Goal: Task Accomplishment & Management: Manage account settings

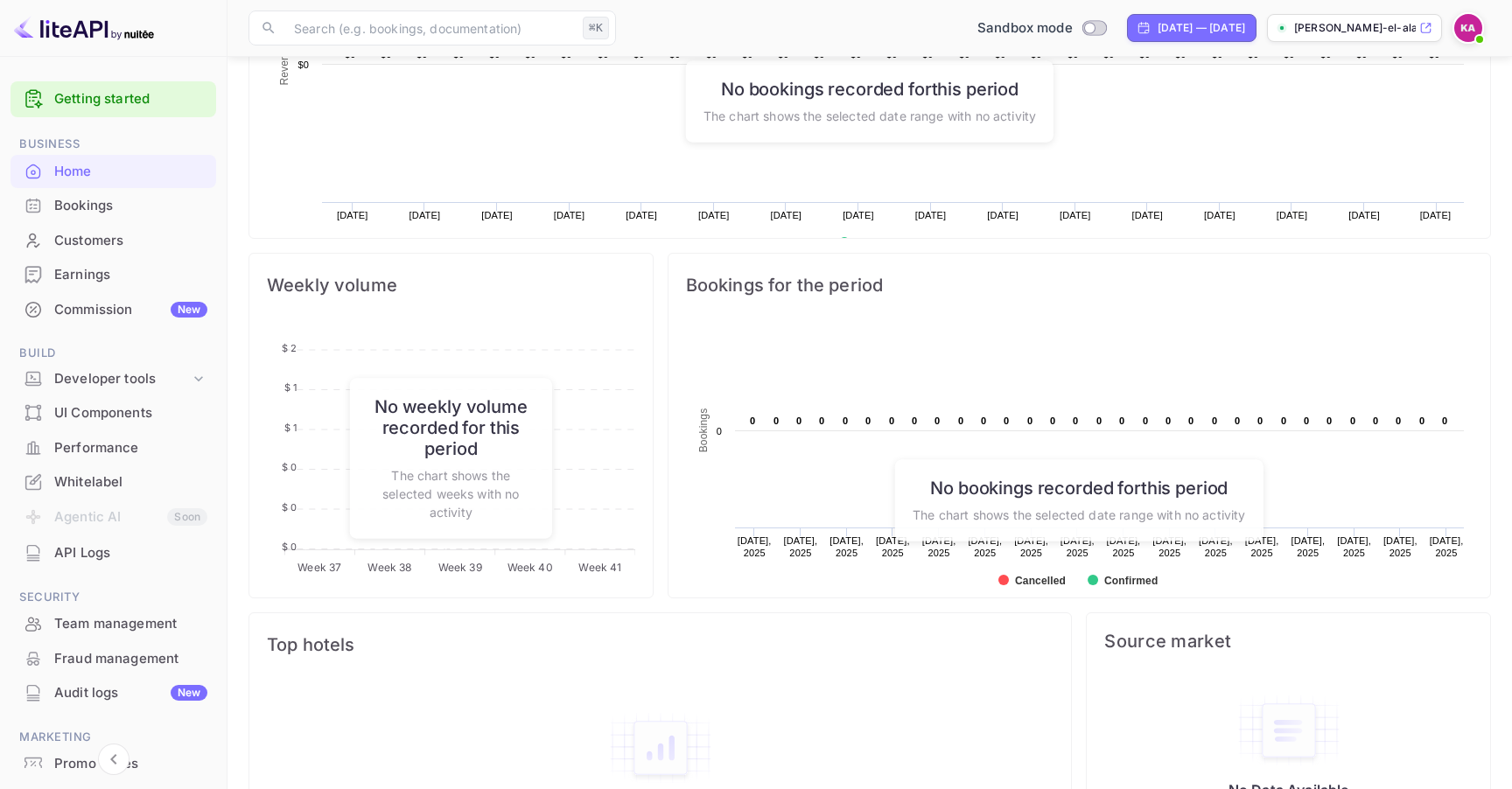
scroll to position [739, 0]
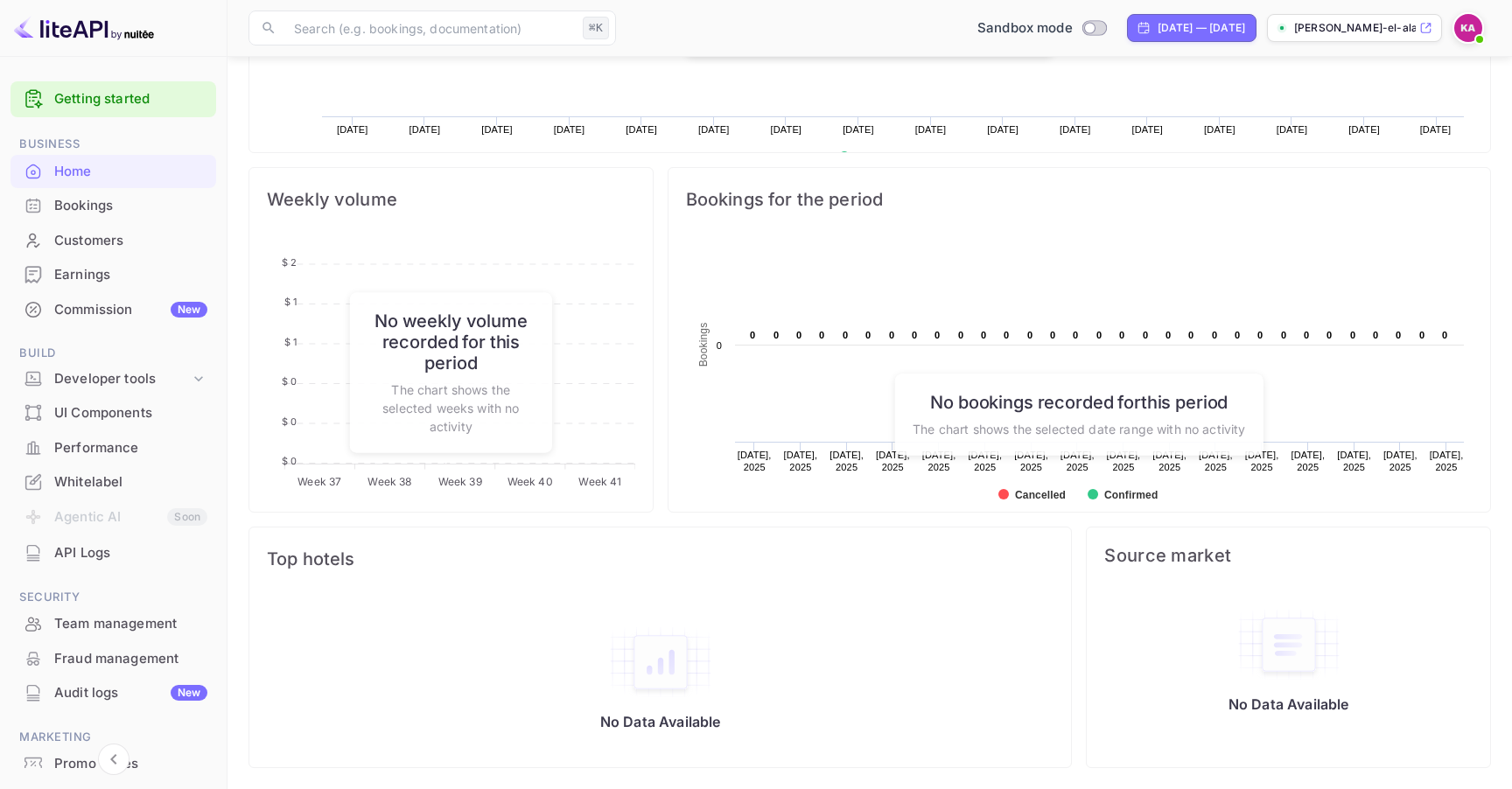
click at [489, 345] on h6 "No weekly volume recorded for this period" at bounding box center [451, 341] width 166 height 63
click at [681, 509] on div "Created with Highcharts 10.3.3 Bookings Chart context menu 0 ​ 0 0 ​ 0 0 ​ 0 0 …" at bounding box center [1079, 414] width 822 height 368
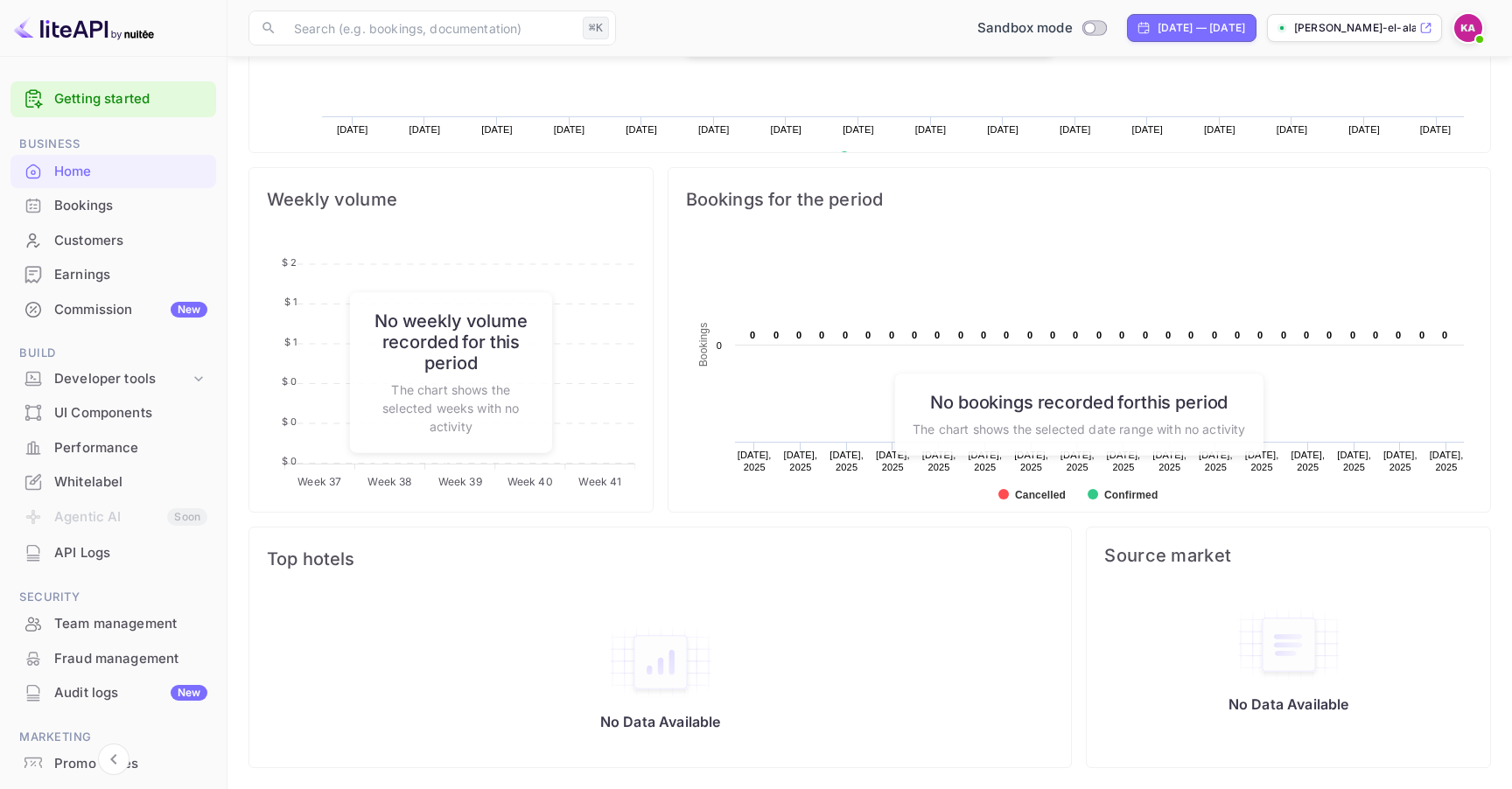
scroll to position [0, 0]
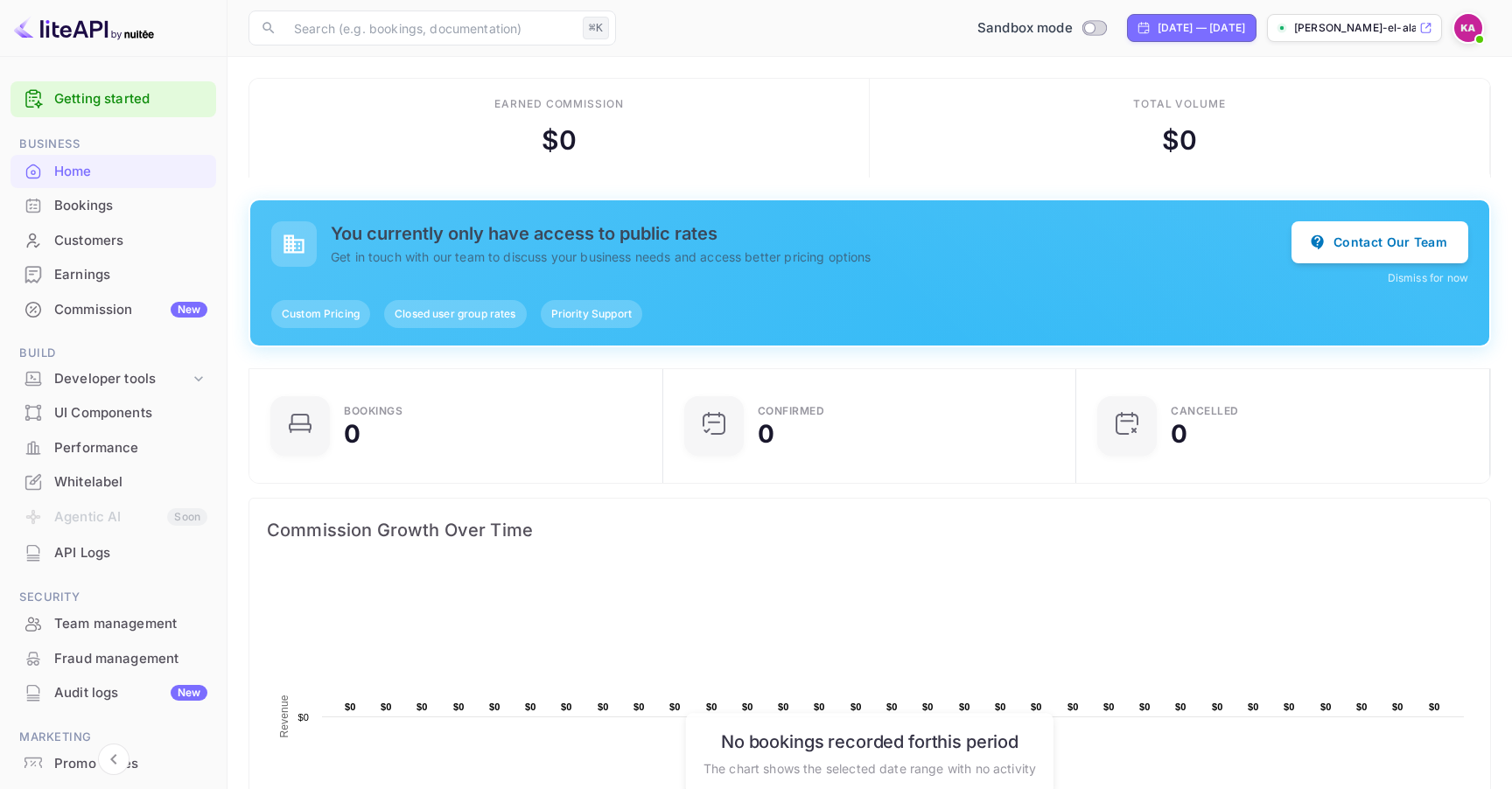
click at [1176, 103] on div "Total volume" at bounding box center [1180, 104] width 94 height 16
click at [99, 116] on div "Getting started" at bounding box center [113, 99] width 206 height 36
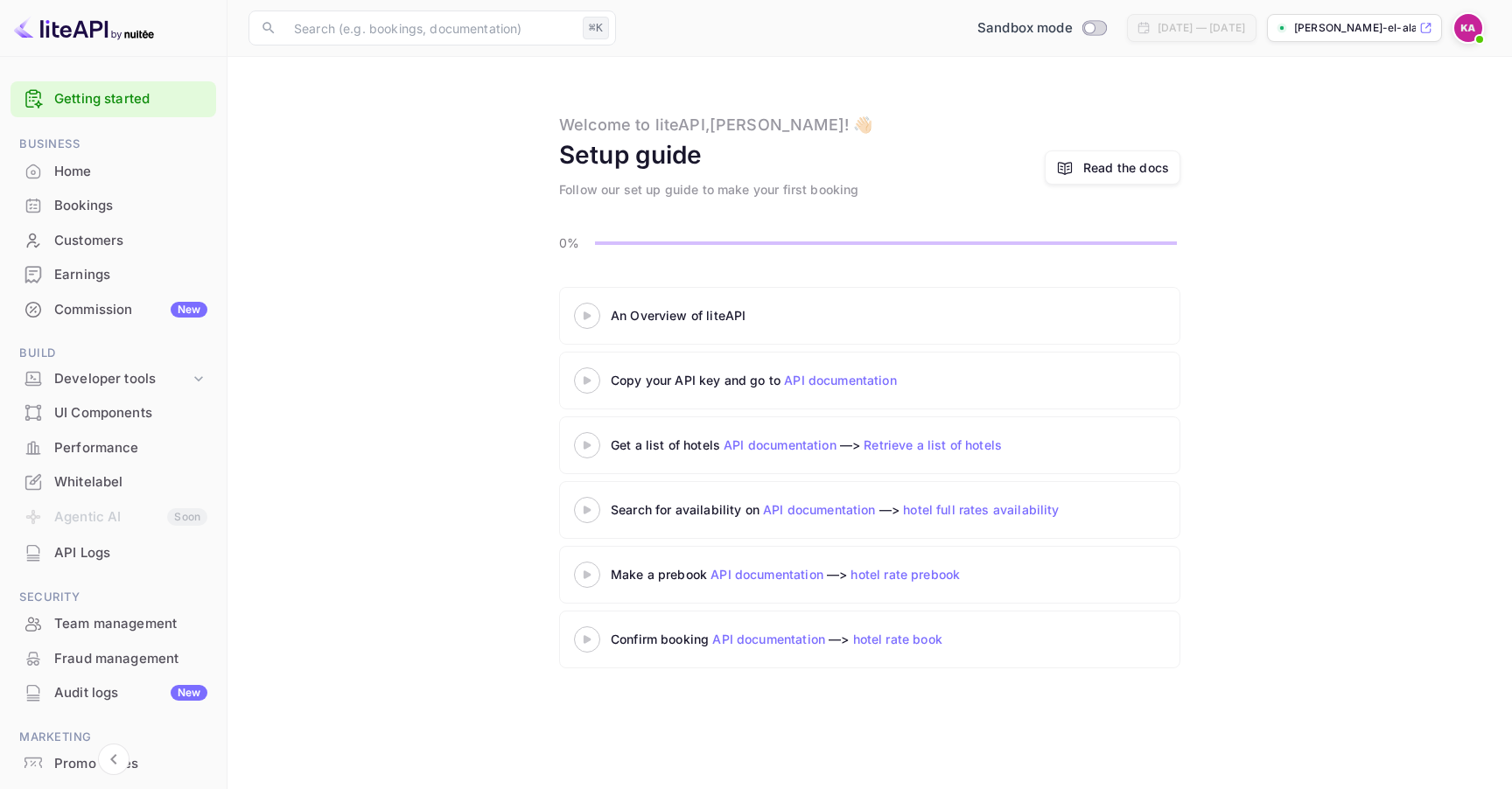
click at [1322, 34] on p "[PERSON_NAME]-el-alaoui-vhuya...." at bounding box center [1355, 28] width 122 height 16
click at [107, 489] on div "Whitelabel" at bounding box center [130, 482] width 153 height 20
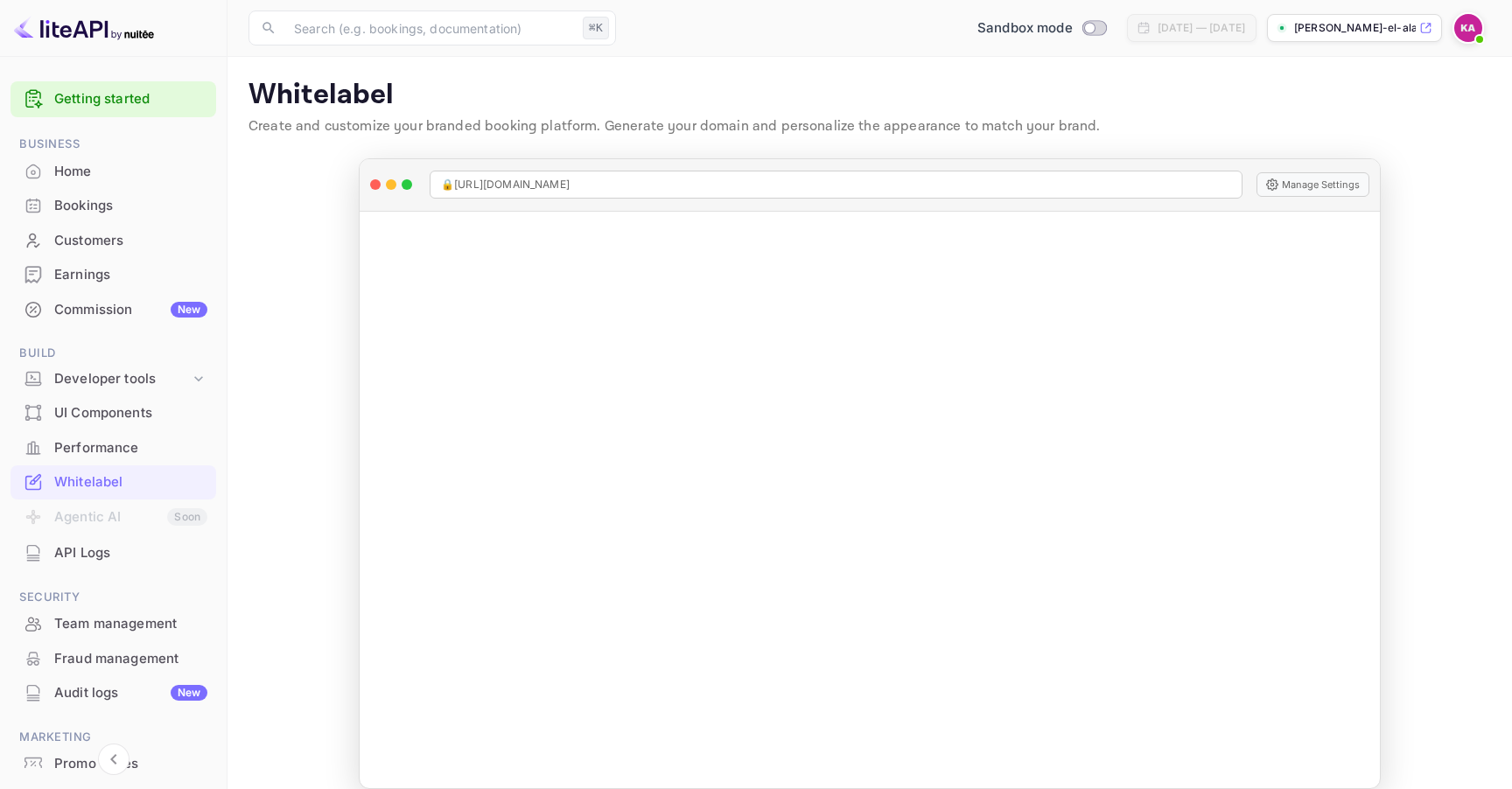
click at [844, 573] on div "Manage Whitelabel Settings" at bounding box center [870, 500] width 1020 height 577
click at [866, 402] on div "Manage Whitelabel Settings" at bounding box center [870, 500] width 1020 height 577
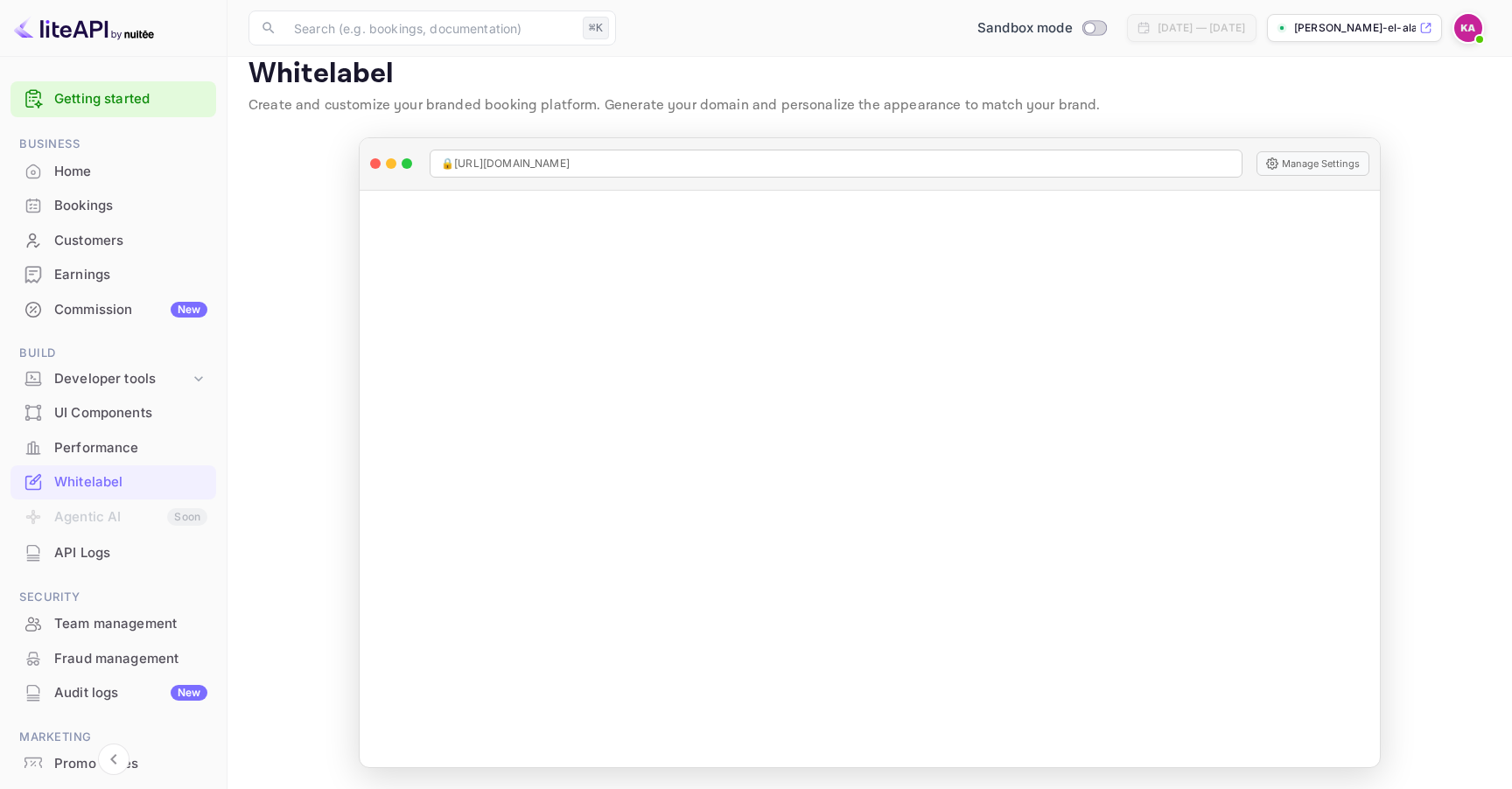
click at [855, 428] on div "Manage Whitelabel Settings" at bounding box center [870, 479] width 1020 height 577
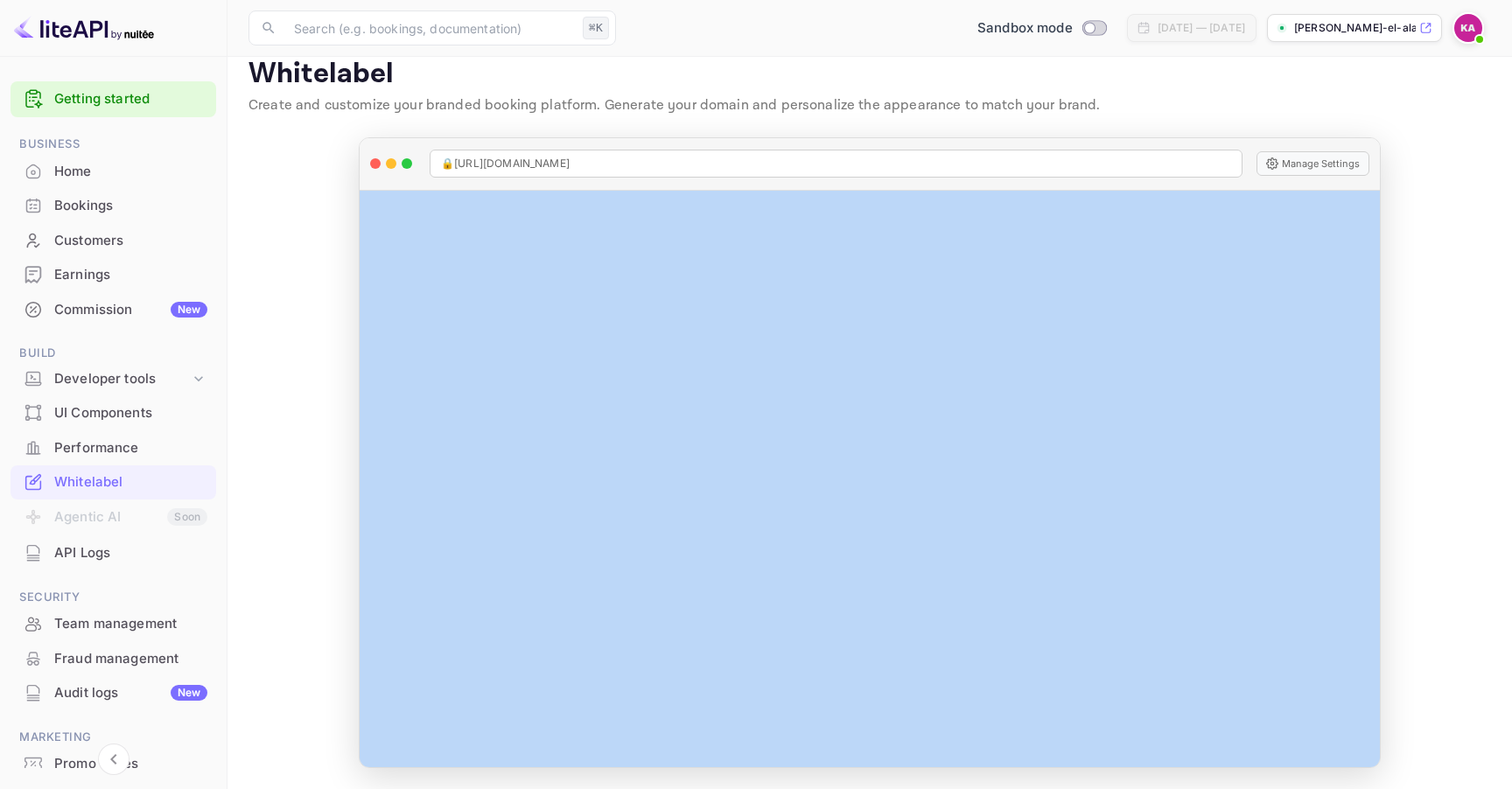
click at [855, 428] on div "Manage Whitelabel Settings" at bounding box center [870, 479] width 1020 height 577
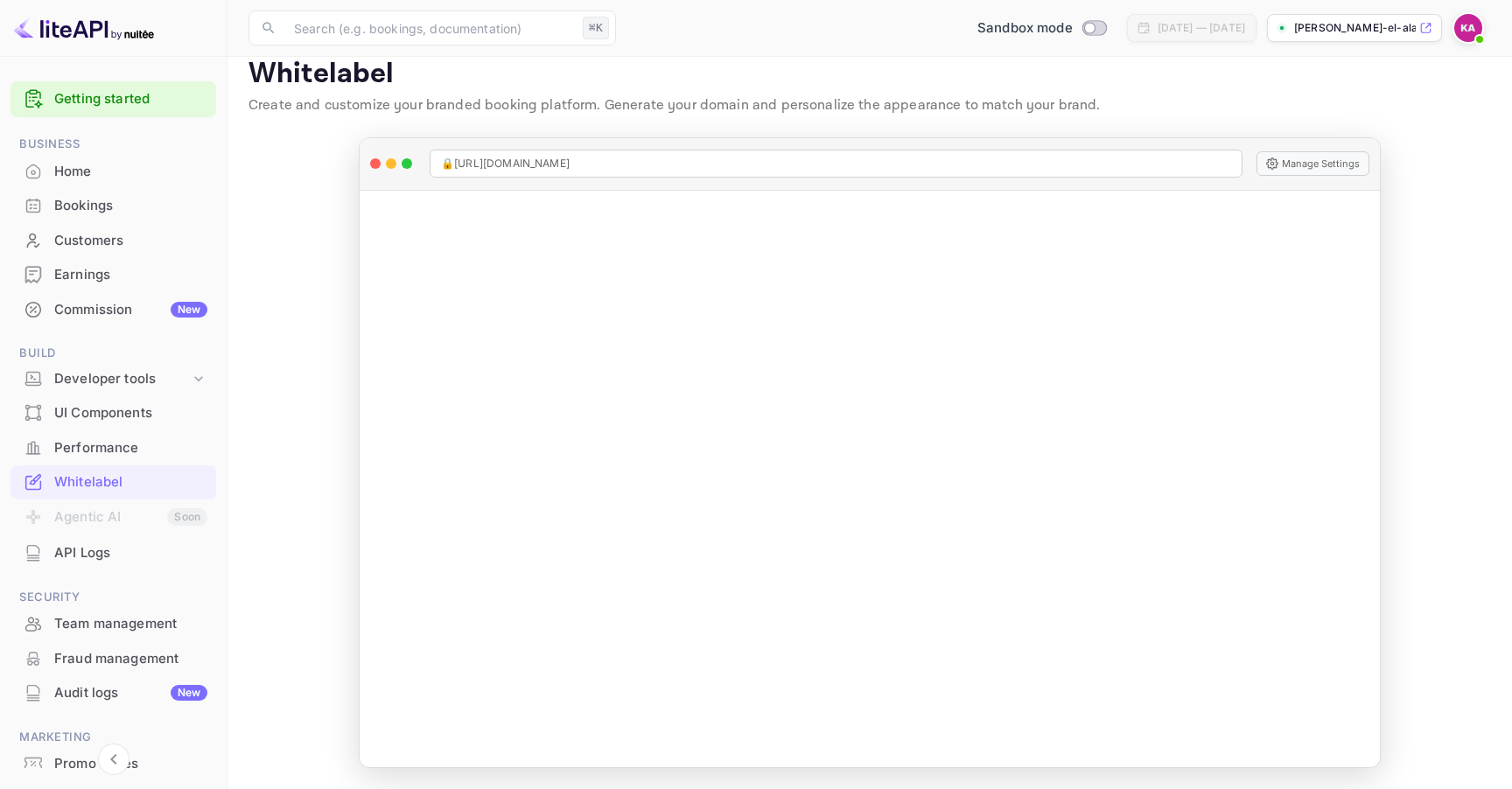
click at [1152, 336] on div "Manage Whitelabel Settings" at bounding box center [870, 479] width 1020 height 577
click at [1290, 156] on button "Manage Settings" at bounding box center [1313, 163] width 113 height 25
